Goal: Task Accomplishment & Management: Manage account settings

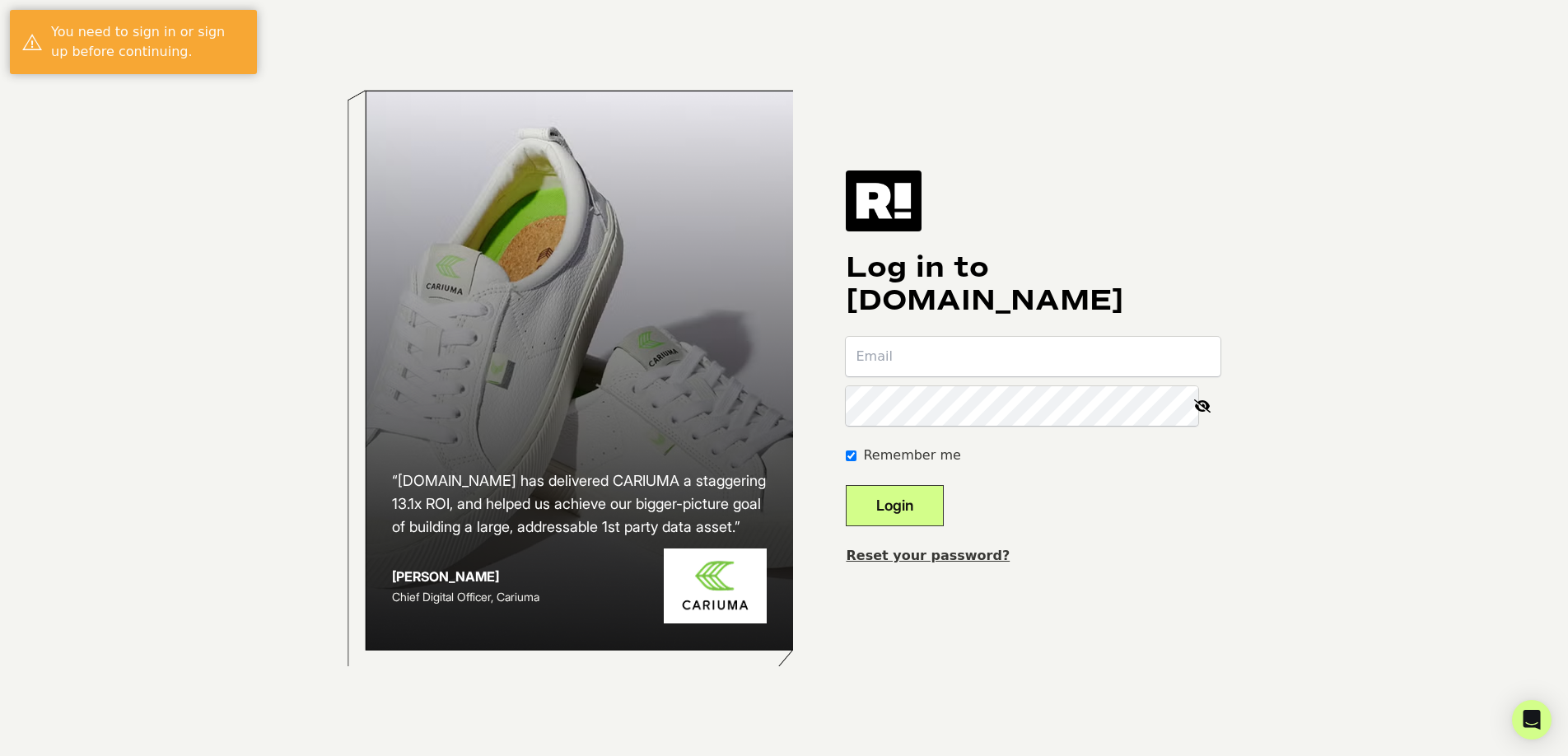
type input "[PERSON_NAME][EMAIL_ADDRESS][DOMAIN_NAME]"
click at [857, 484] on div "“[DOMAIN_NAME] has delivered CARIUMA a staggering 13.1x ROI, and helped us achi…" at bounding box center [784, 378] width 939 height 756
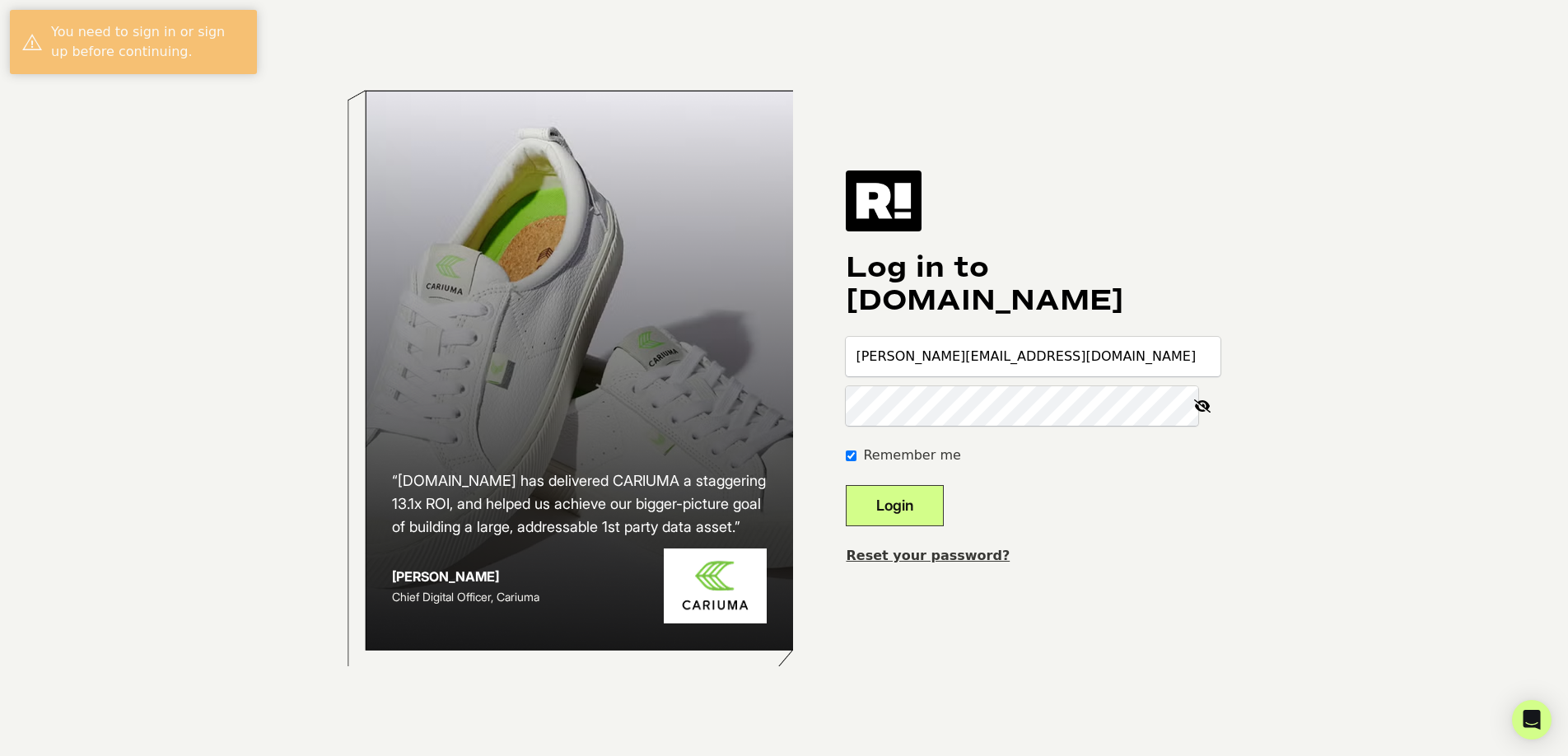
click at [924, 502] on button "Login" at bounding box center [894, 505] width 98 height 41
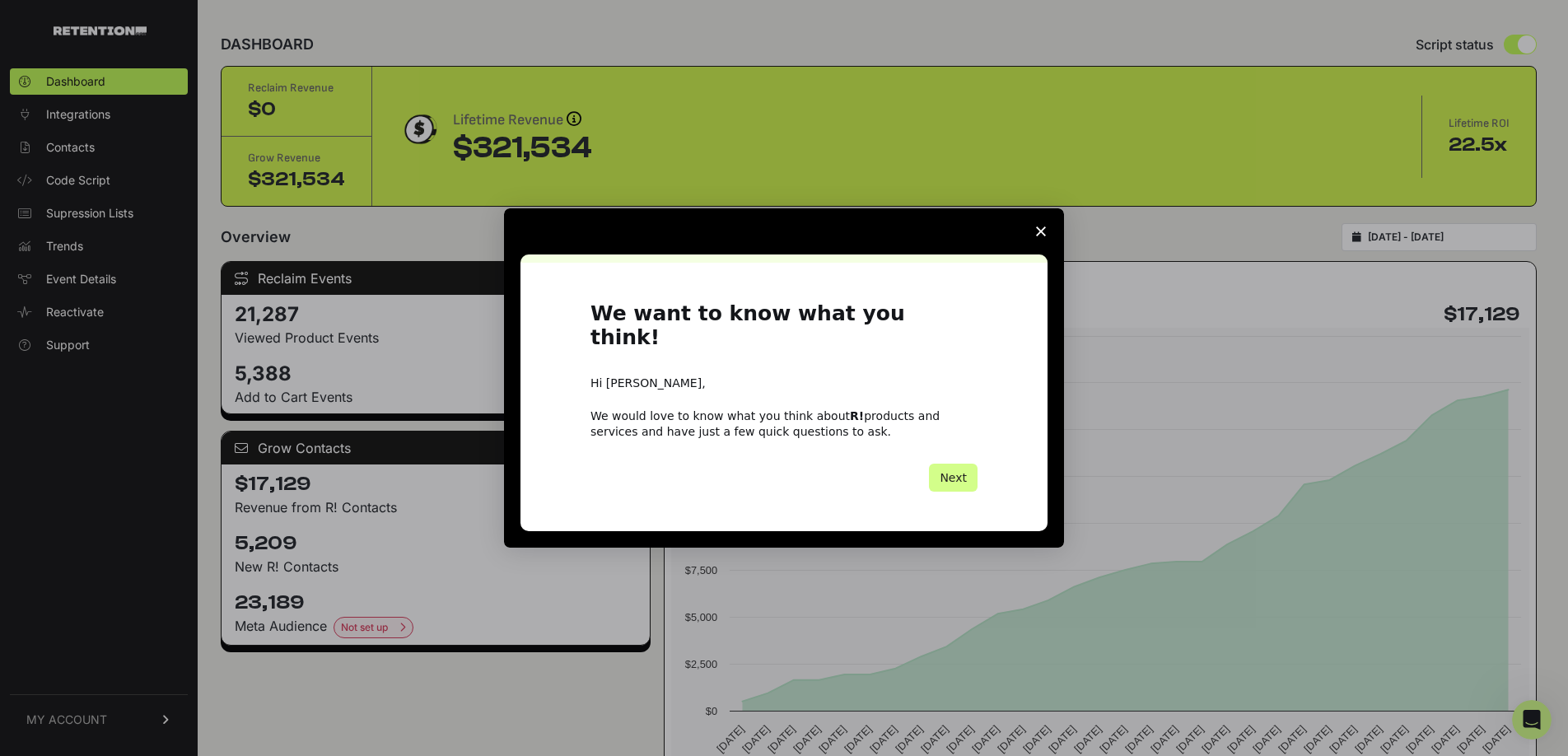
click at [1041, 236] on polygon "Close survey" at bounding box center [1040, 231] width 10 height 10
